Goal: Information Seeking & Learning: Learn about a topic

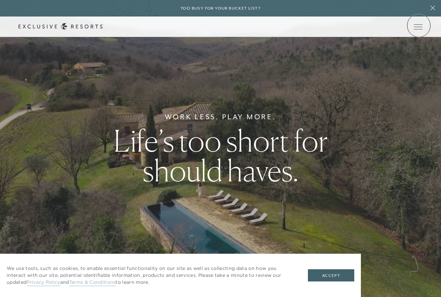
click at [0, 0] on icon at bounding box center [0, 0] width 0 height 0
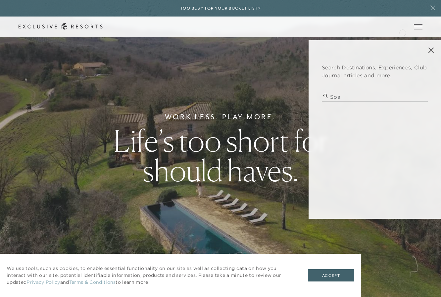
type input "spa"
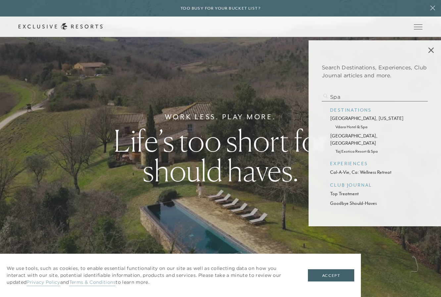
click at [346, 191] on p "top treatment" at bounding box center [374, 194] width 89 height 7
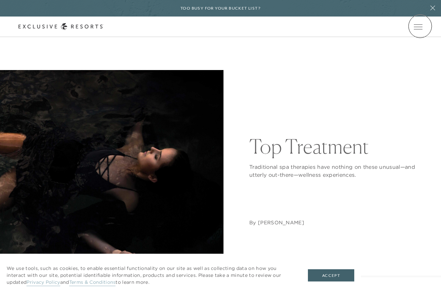
click at [0, 0] on icon at bounding box center [0, 0] width 0 height 0
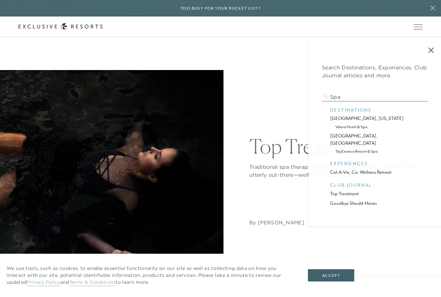
click at [355, 169] on p "cal-a-vie, ca: wellness retreat" at bounding box center [374, 172] width 89 height 7
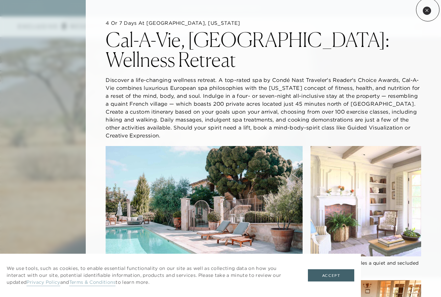
click at [427, 10] on icon at bounding box center [427, 11] width 4 height 4
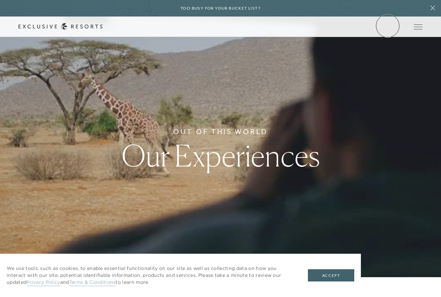
click at [0, 0] on link "Member Login" at bounding box center [0, 0] width 0 height 0
